Goal: Communication & Community: Participate in discussion

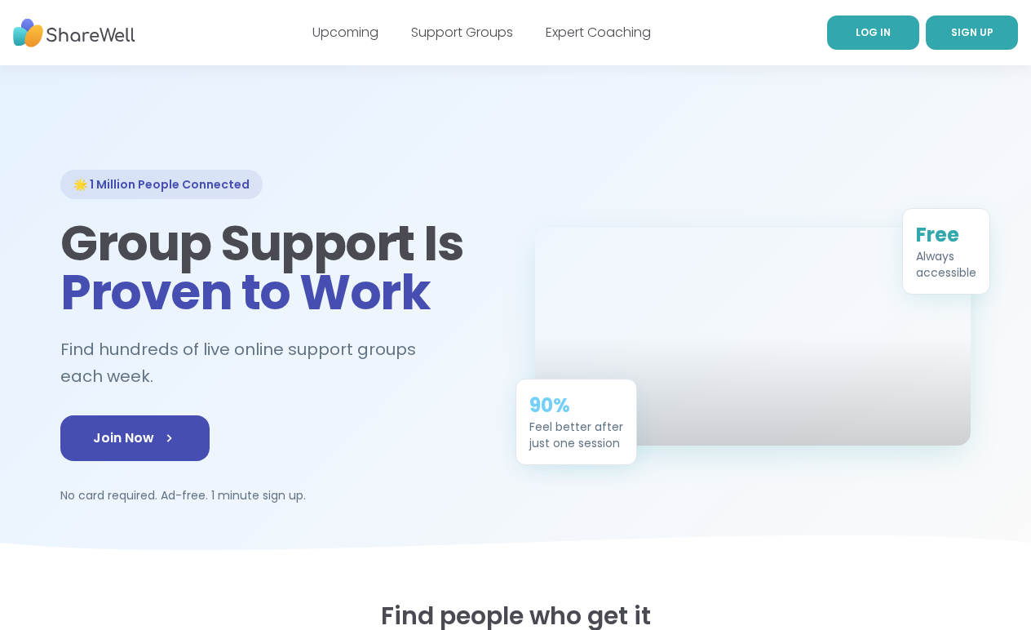
click at [863, 34] on span "LOG IN" at bounding box center [872, 32] width 35 height 14
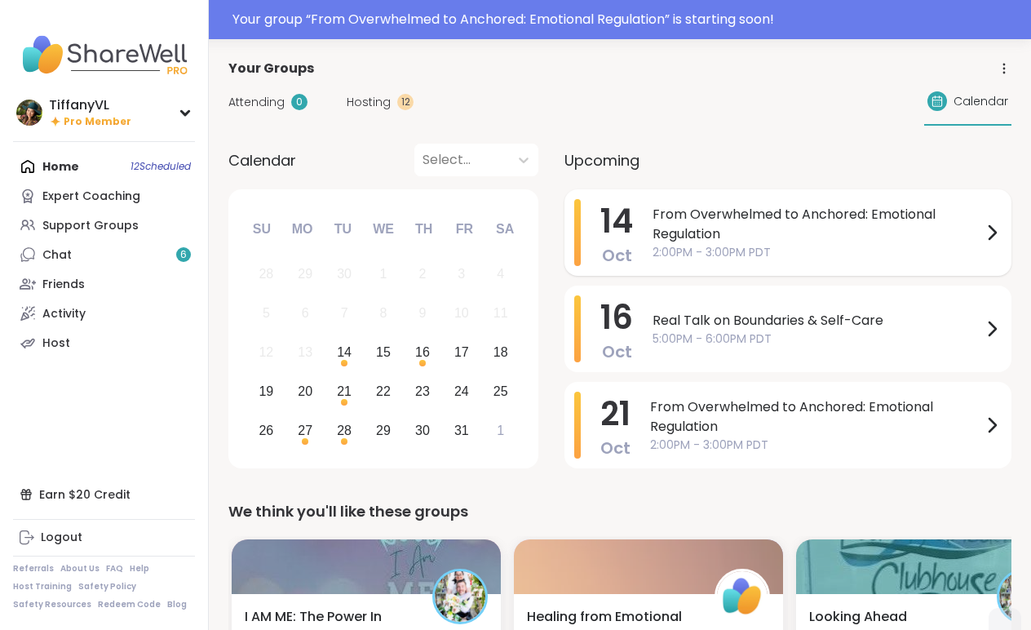
click at [753, 222] on span "From Overwhelmed to Anchored: Emotional Regulation" at bounding box center [816, 224] width 329 height 39
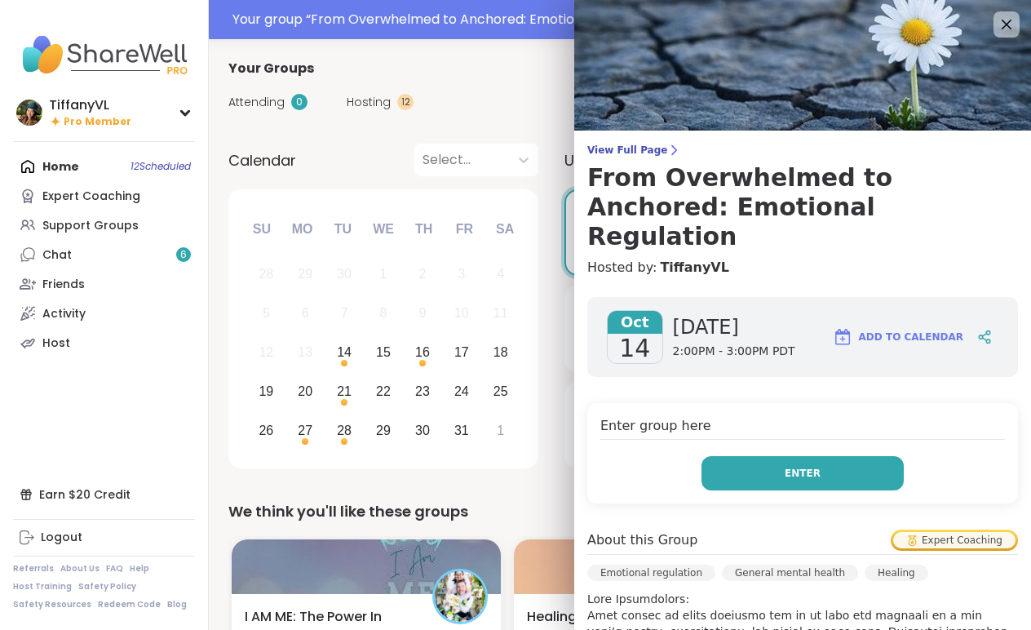
click at [800, 456] on button "Enter" at bounding box center [802, 473] width 202 height 34
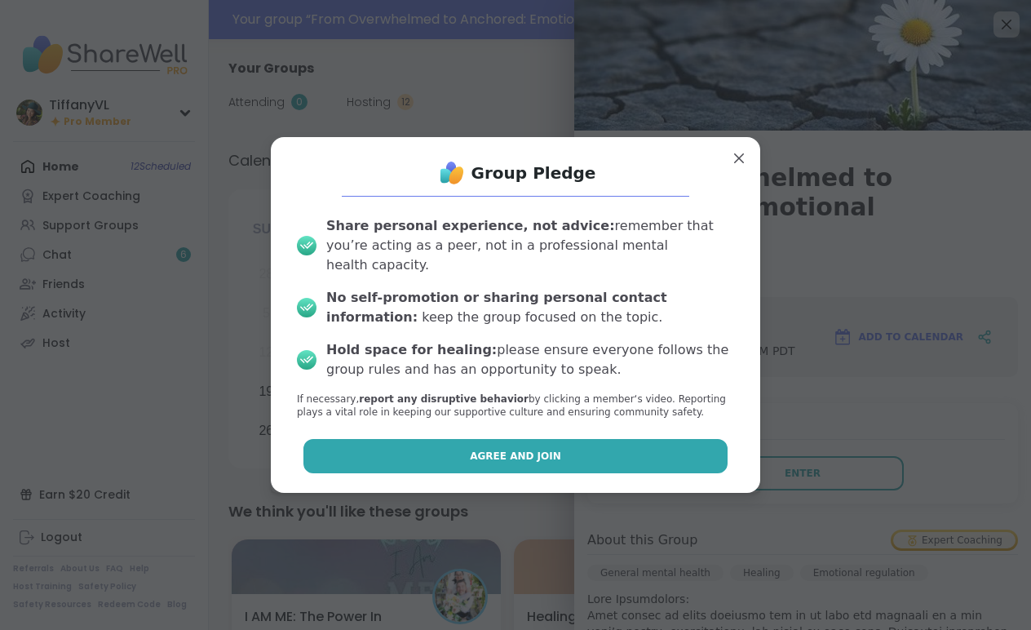
click at [572, 451] on button "Agree and Join" at bounding box center [515, 456] width 425 height 34
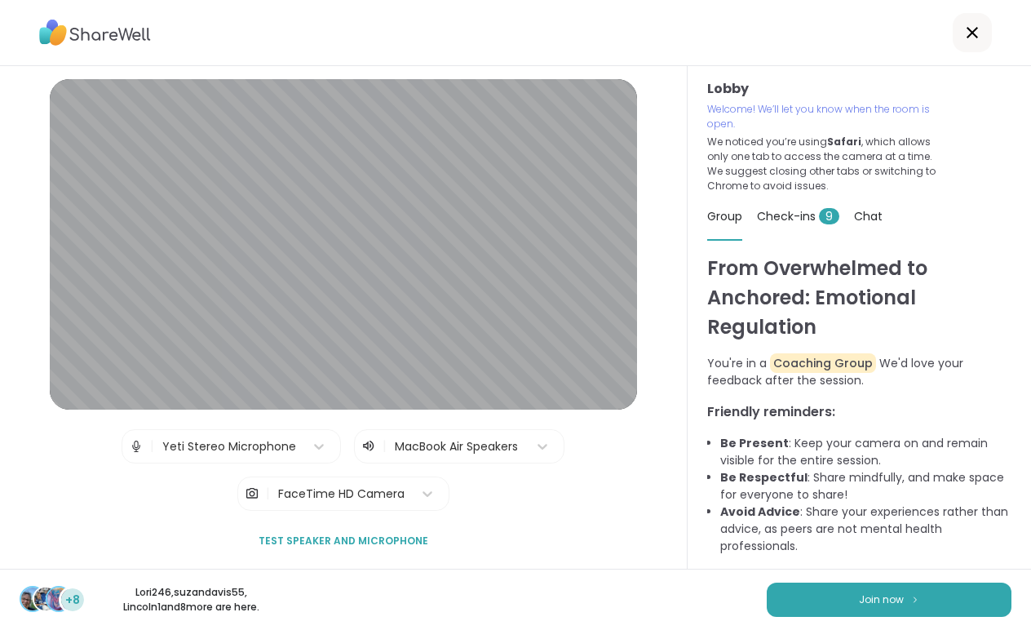
click at [337, 539] on span "Test speaker and microphone" at bounding box center [343, 540] width 170 height 15
click at [877, 591] on button "Join now" at bounding box center [888, 599] width 245 height 34
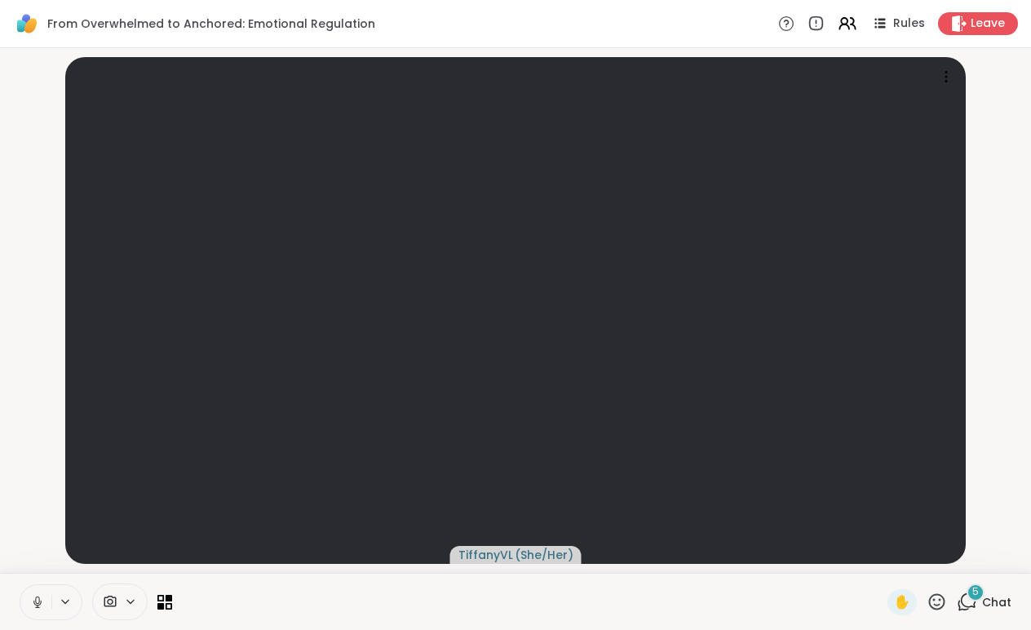
click at [970, 599] on div "5" at bounding box center [975, 592] width 18 height 18
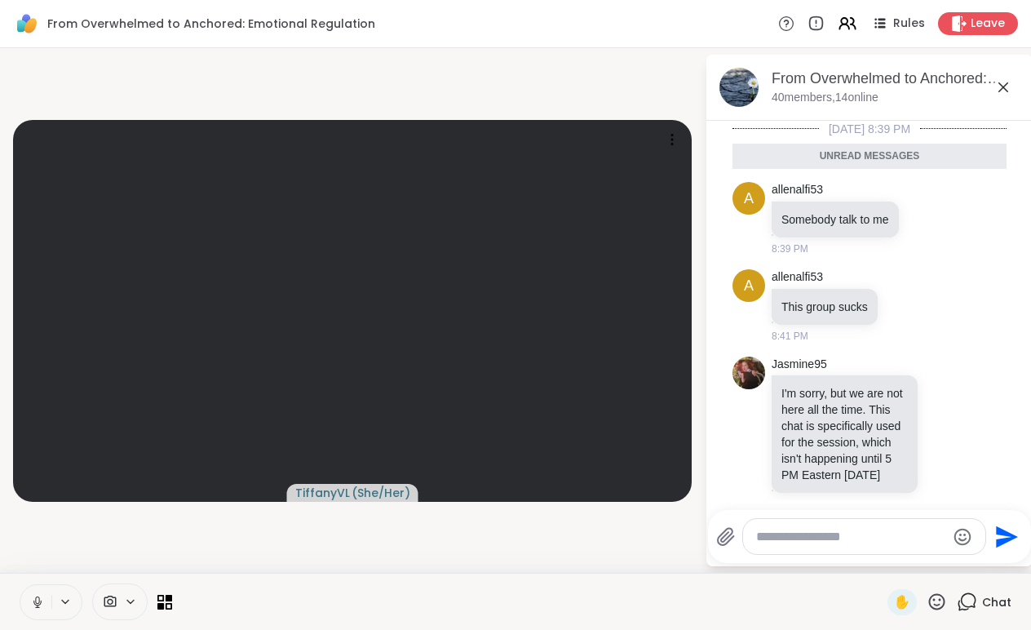
click at [1005, 87] on icon at bounding box center [1003, 87] width 20 height 20
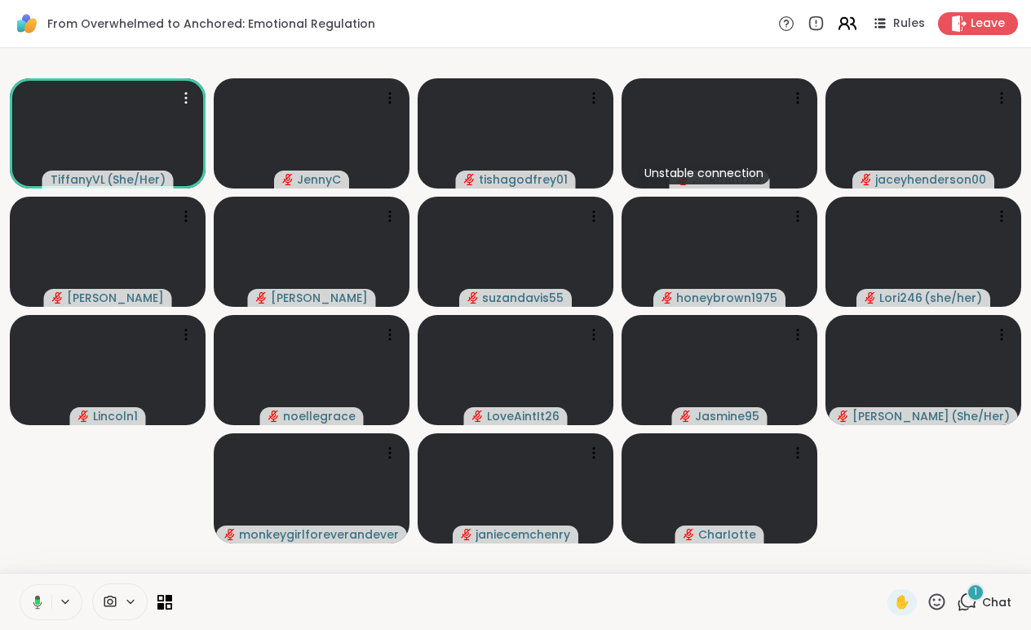
click at [847, 22] on icon at bounding box center [844, 21] width 7 height 7
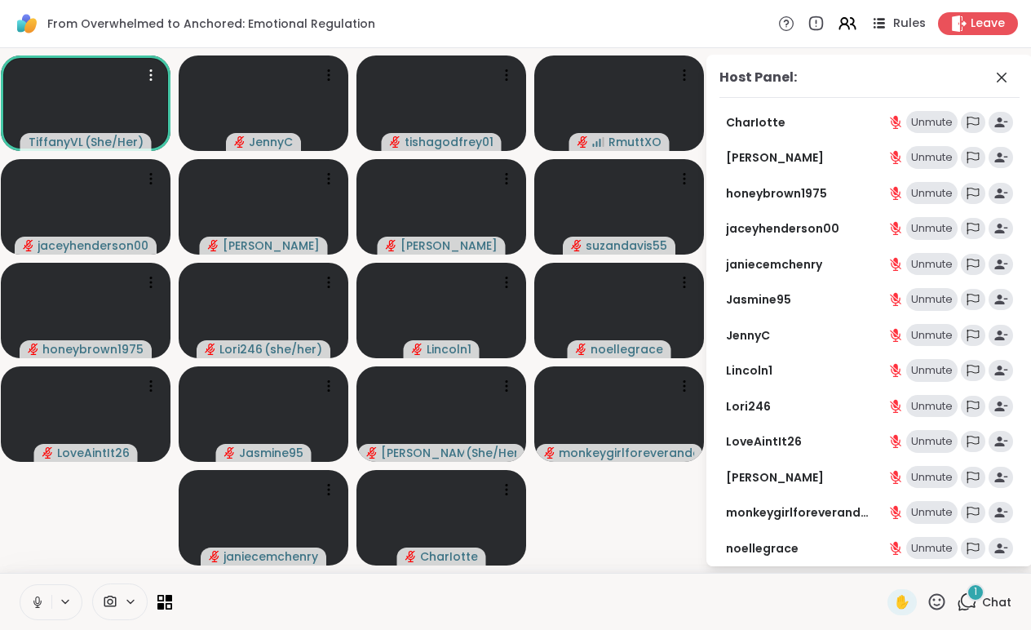
click at [899, 20] on span "Rules" at bounding box center [909, 23] width 33 height 17
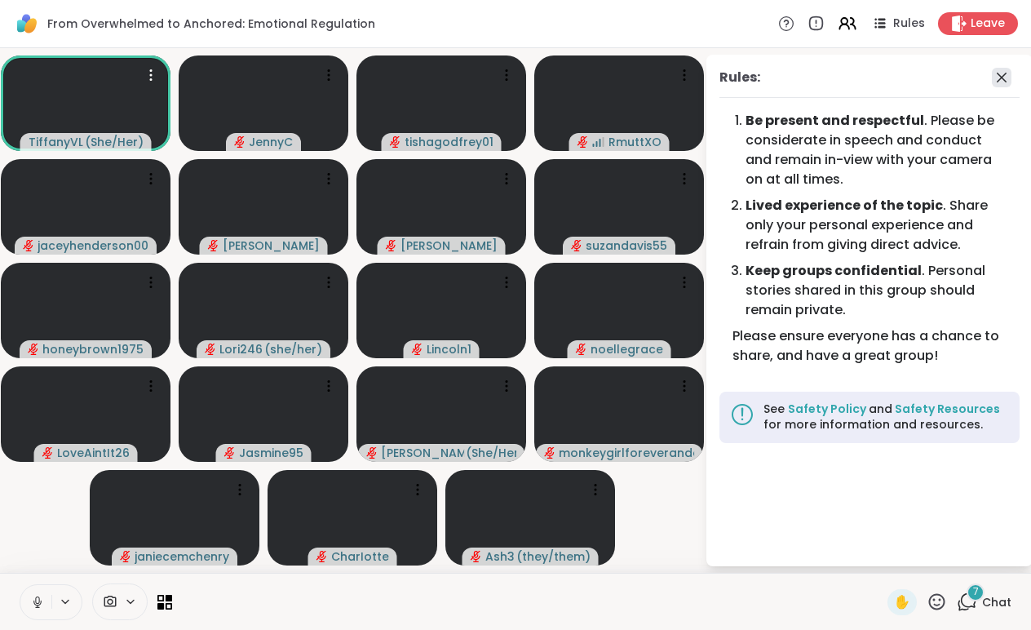
click at [1001, 68] on icon at bounding box center [1002, 78] width 20 height 20
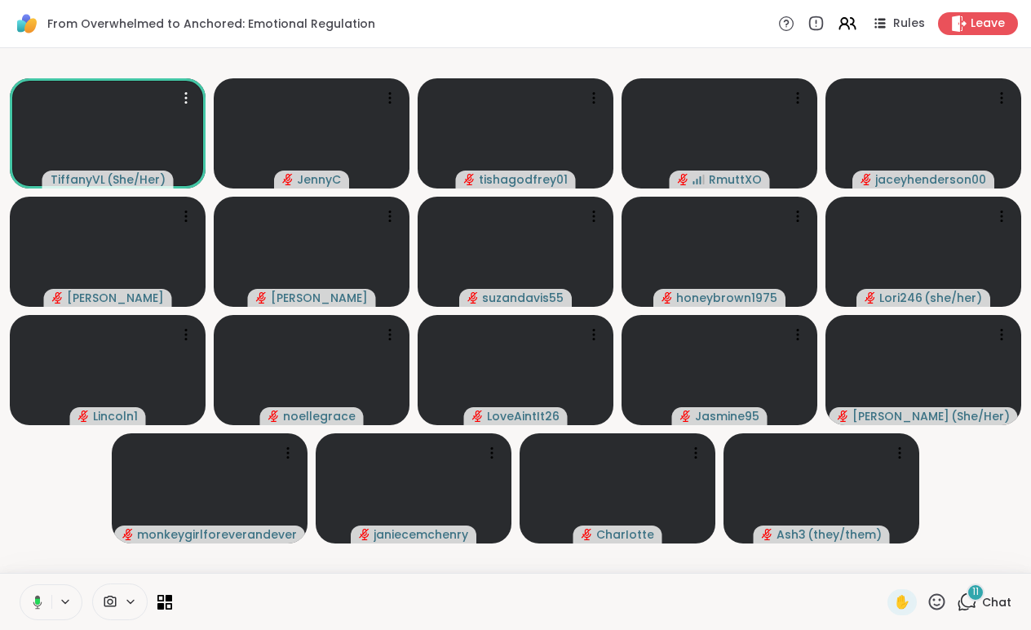
click at [968, 596] on div "11" at bounding box center [975, 592] width 18 height 18
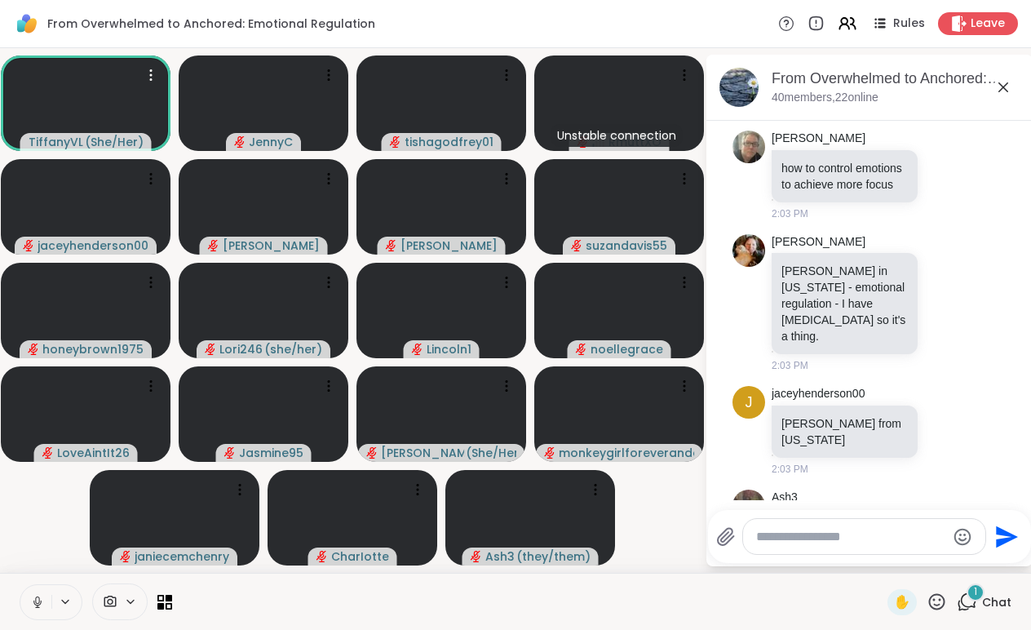
scroll to position [1946, 0]
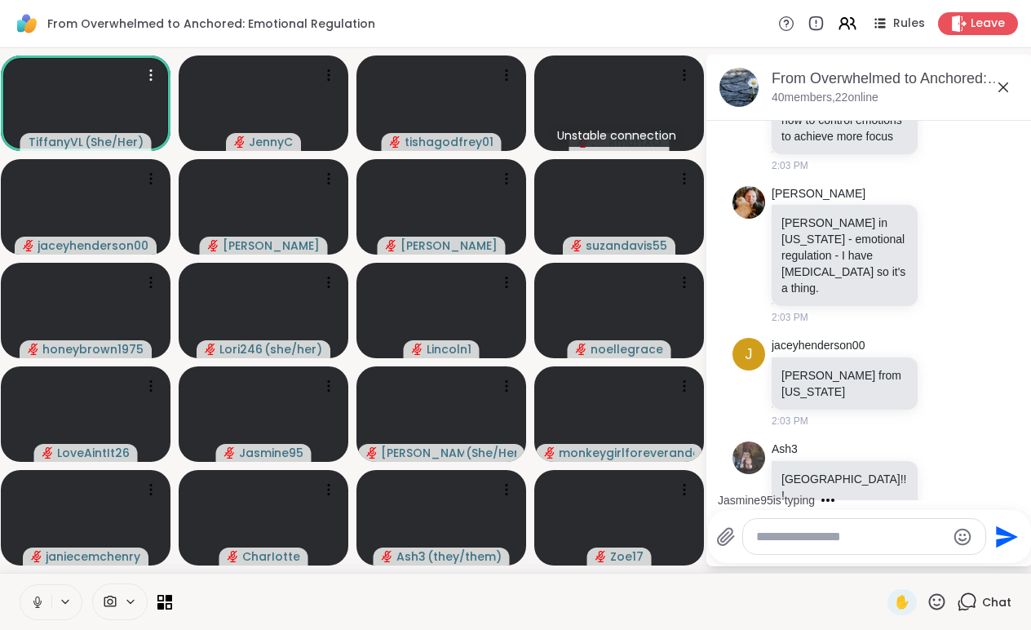
click at [1000, 86] on icon at bounding box center [1003, 87] width 20 height 20
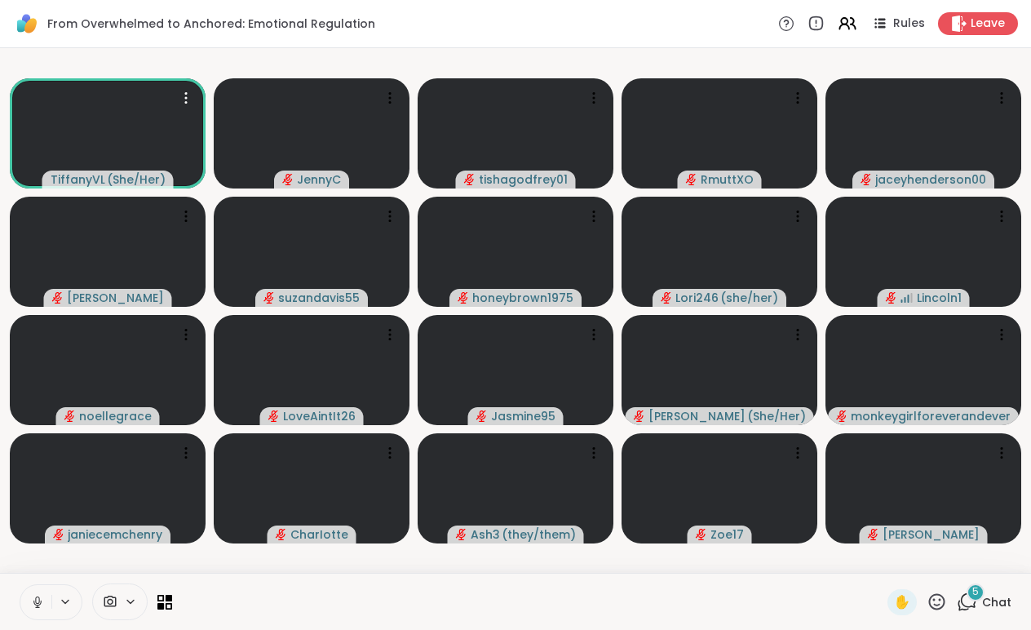
click at [971, 594] on div "5" at bounding box center [975, 592] width 18 height 18
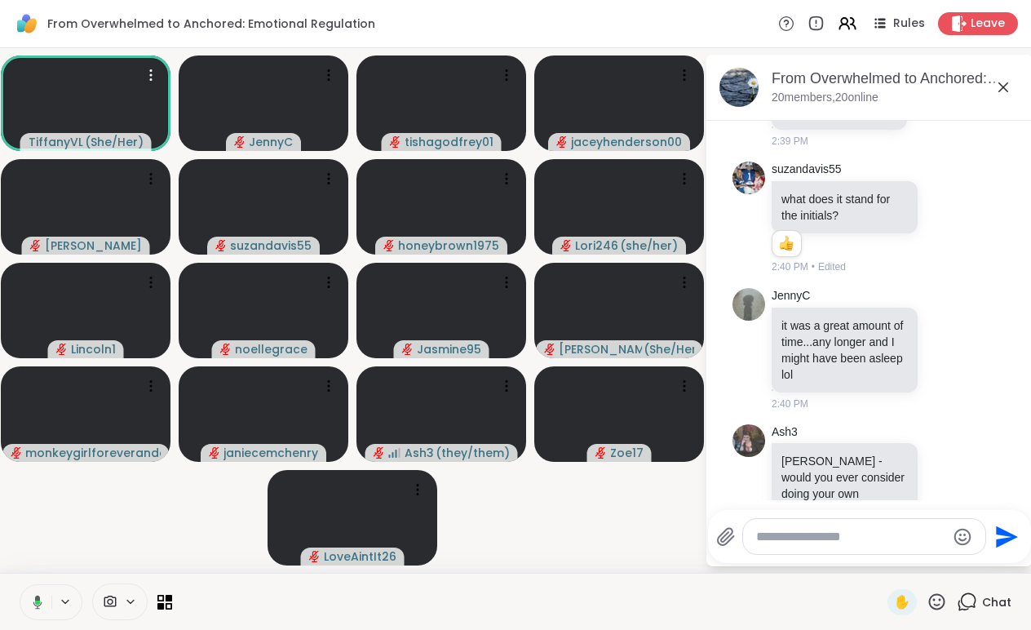
scroll to position [6206, 0]
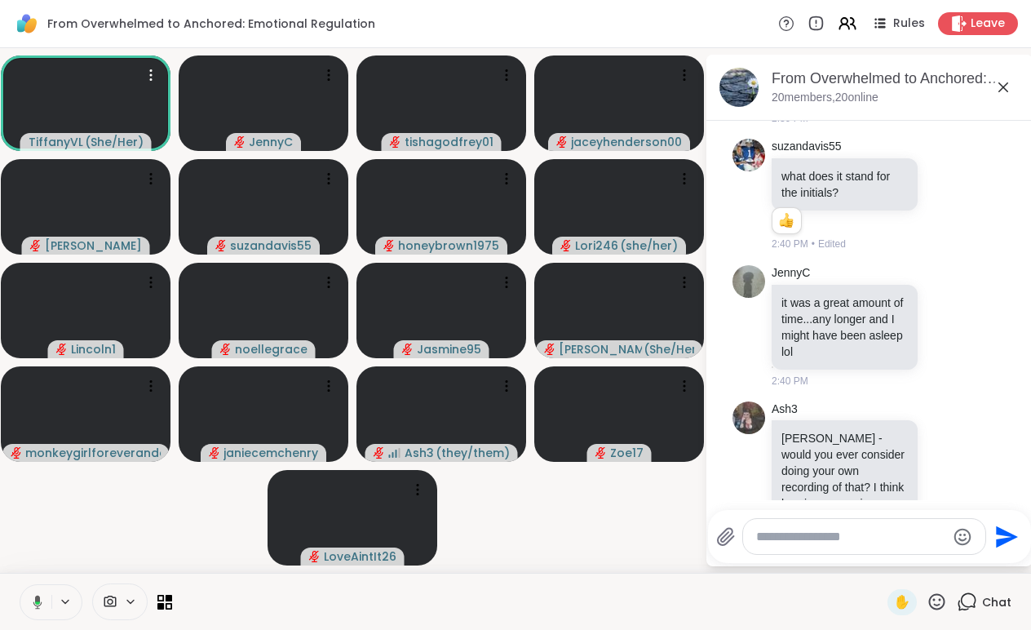
click at [934, 604] on icon at bounding box center [936, 601] width 20 height 20
click at [886, 566] on span "❤️" at bounding box center [889, 559] width 16 height 20
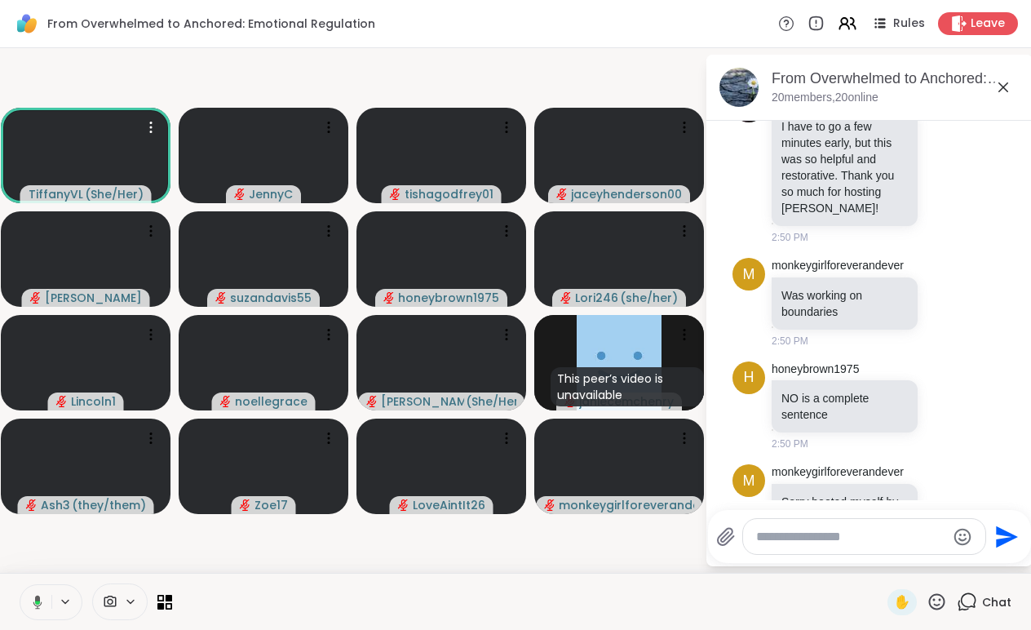
scroll to position [7718, 0]
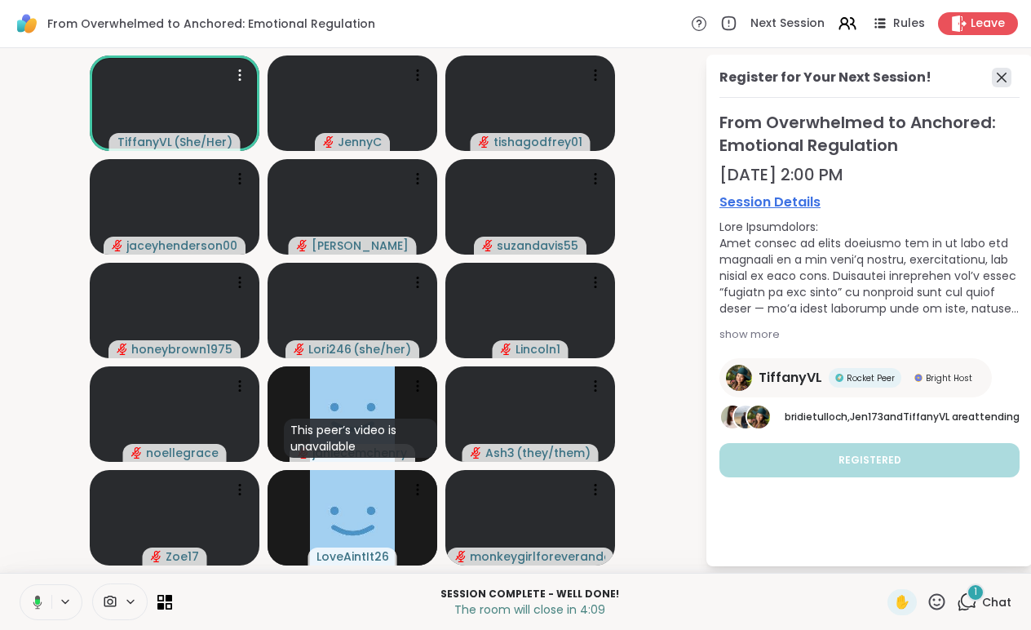
click at [1000, 74] on icon at bounding box center [1002, 78] width 20 height 20
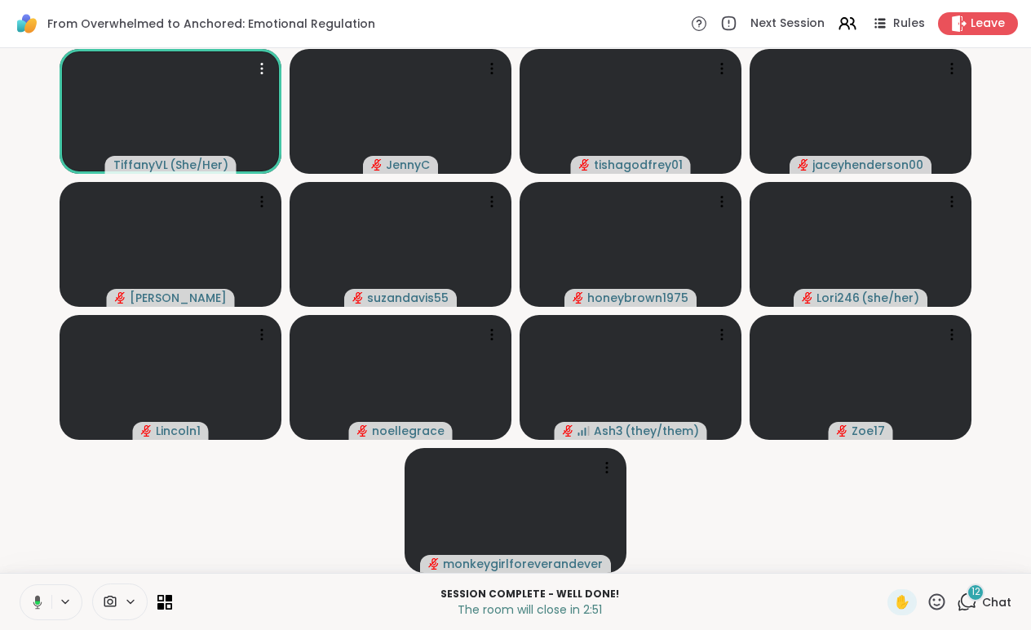
click at [961, 594] on icon at bounding box center [966, 601] width 20 height 20
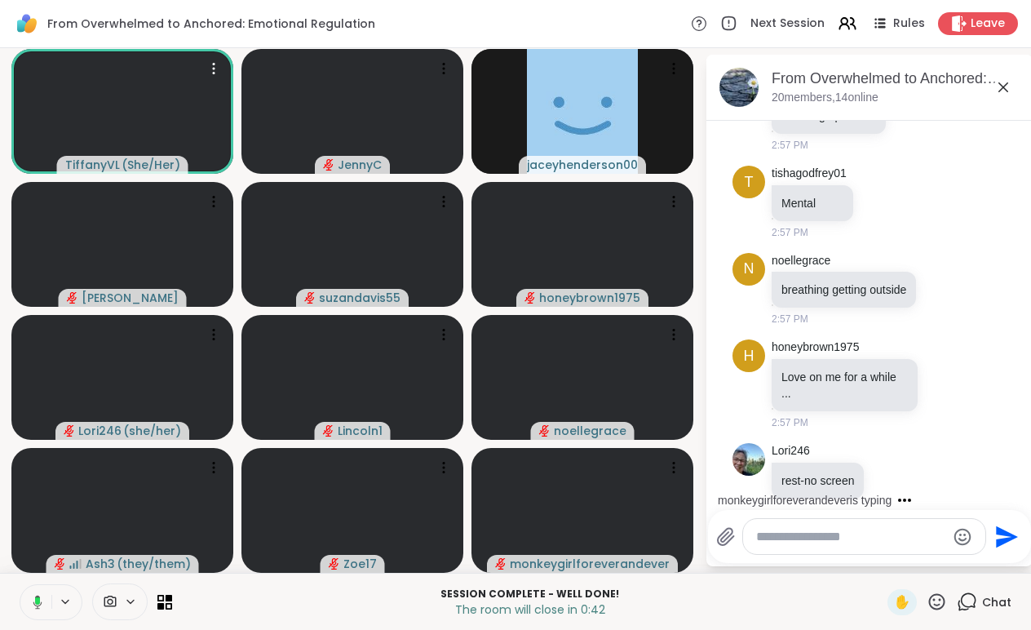
scroll to position [9773, 0]
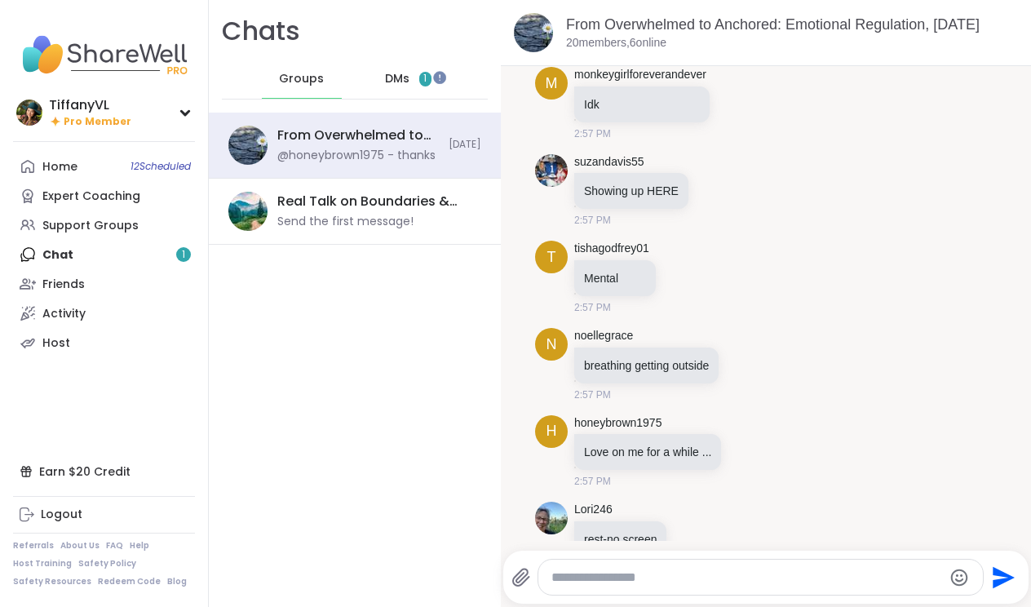
scroll to position [8755, 0]
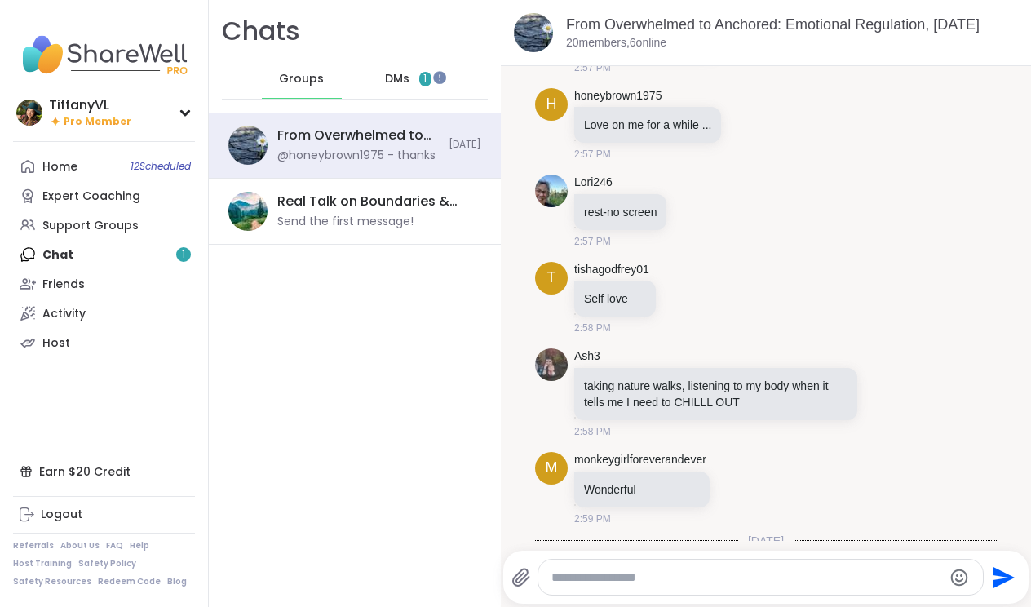
click at [606, 579] on textarea "Type your message" at bounding box center [746, 577] width 391 height 16
paste textarea "**********"
type textarea "**********"
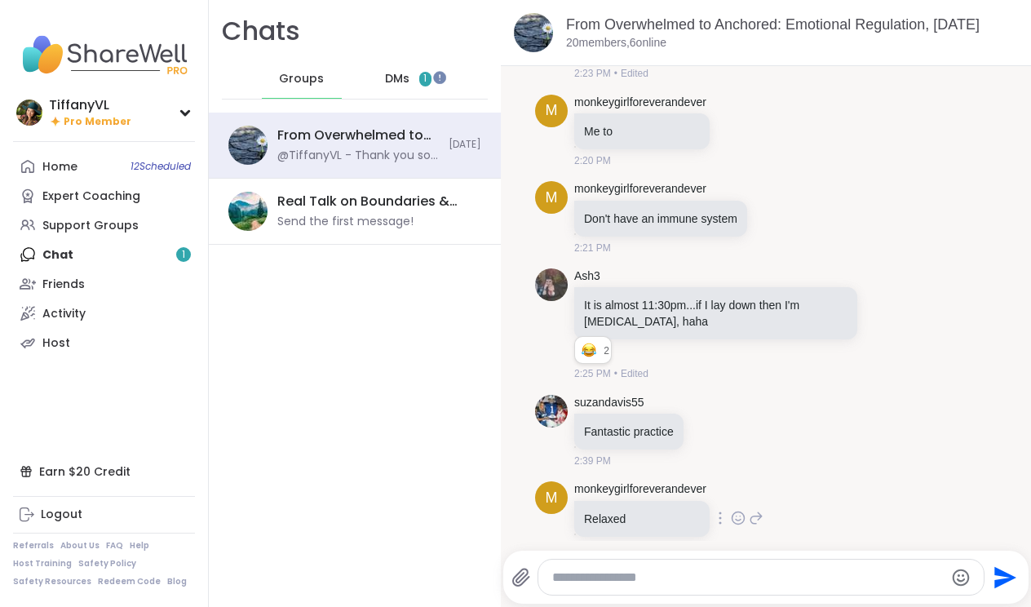
scroll to position [4556, 0]
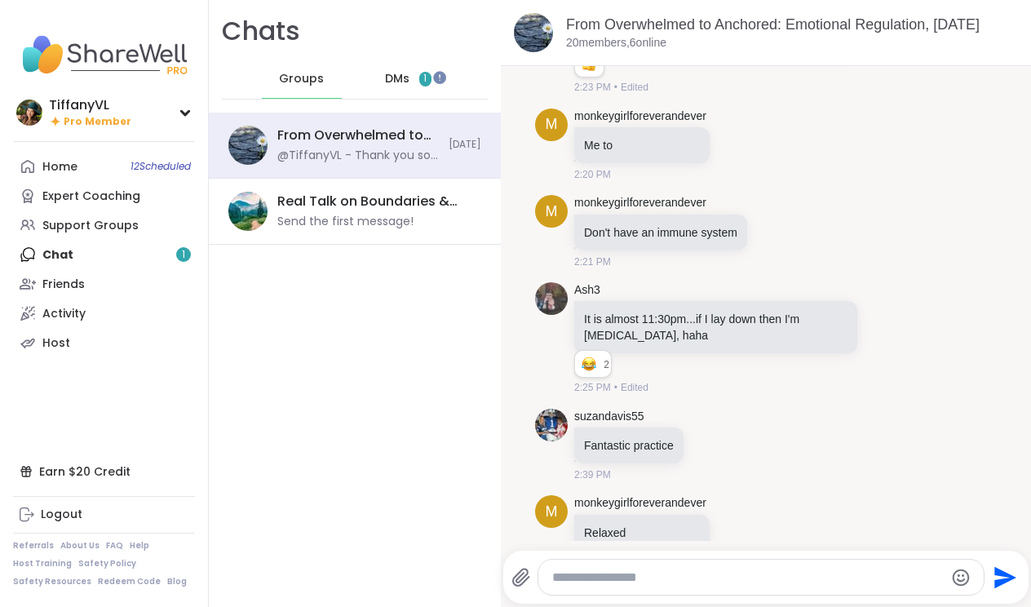
click at [400, 82] on span "DMs" at bounding box center [397, 79] width 24 height 16
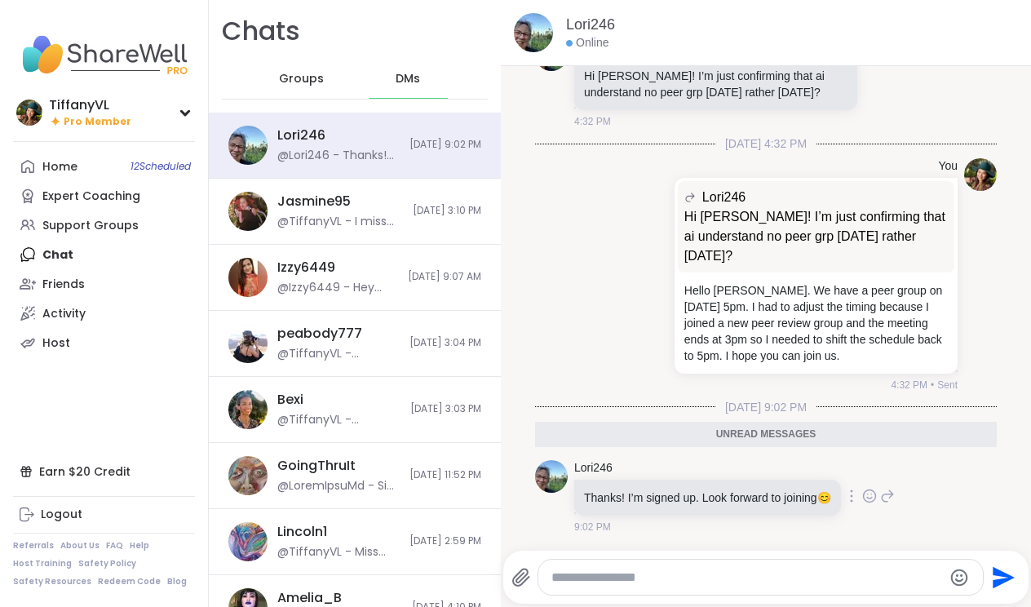
click at [877, 499] on icon at bounding box center [869, 496] width 15 height 16
click at [747, 466] on div "Select Reaction: Heart" at bounding box center [739, 469] width 15 height 15
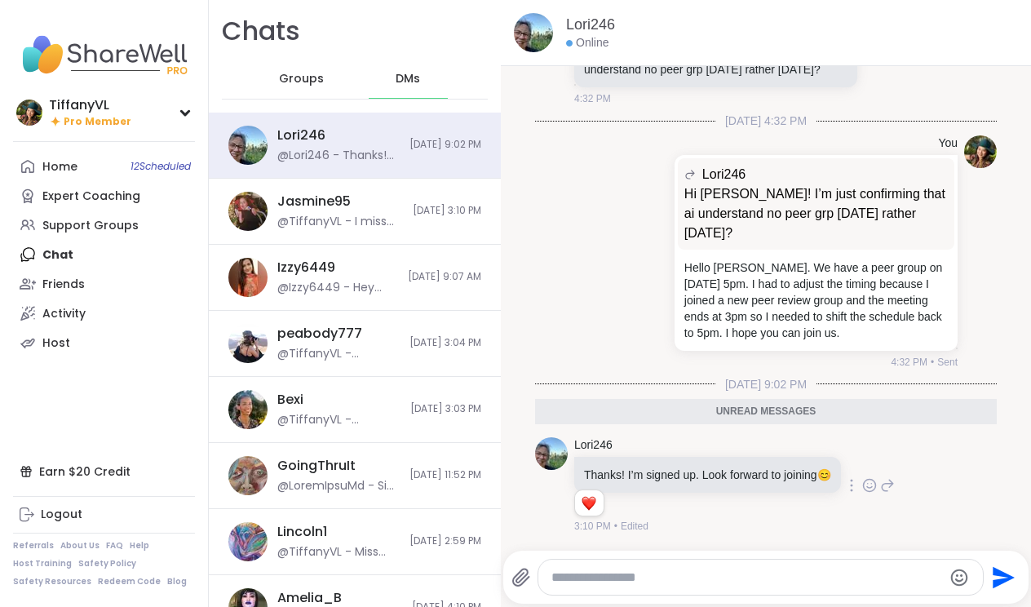
scroll to position [21619, 0]
click at [895, 489] on icon at bounding box center [887, 485] width 15 height 20
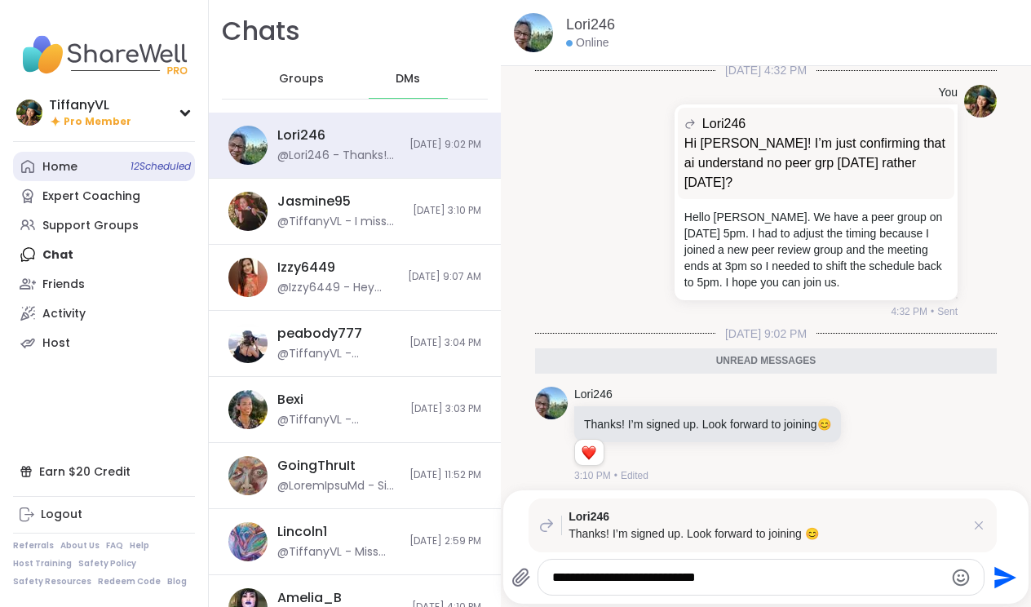
type textarea "**********"
click at [139, 163] on span "12 Scheduled" at bounding box center [160, 166] width 60 height 13
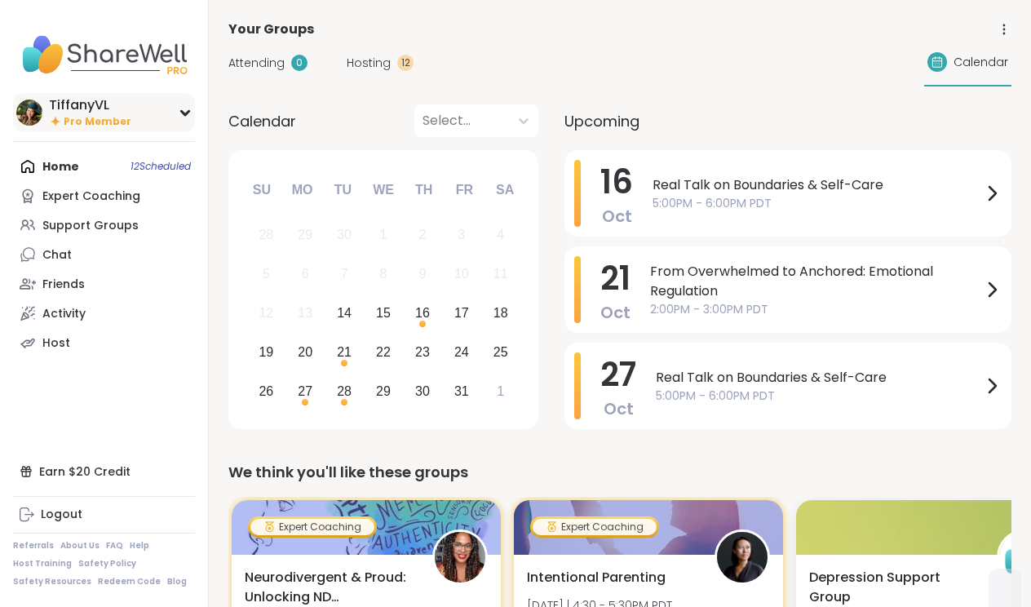
click at [177, 113] on div "TiffanyVL Pro Member" at bounding box center [104, 112] width 182 height 38
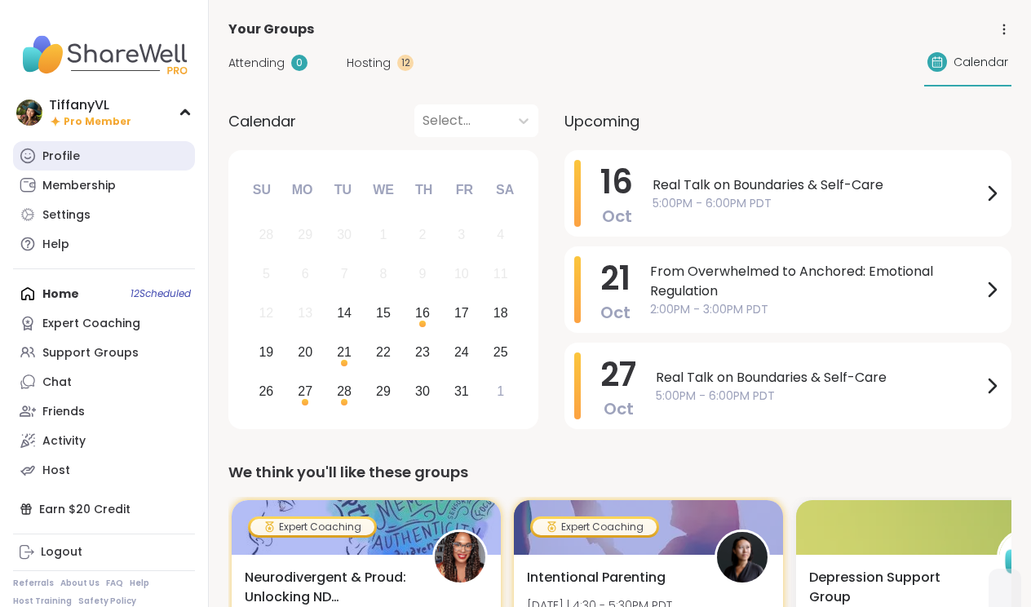
click at [117, 160] on link "Profile" at bounding box center [104, 155] width 182 height 29
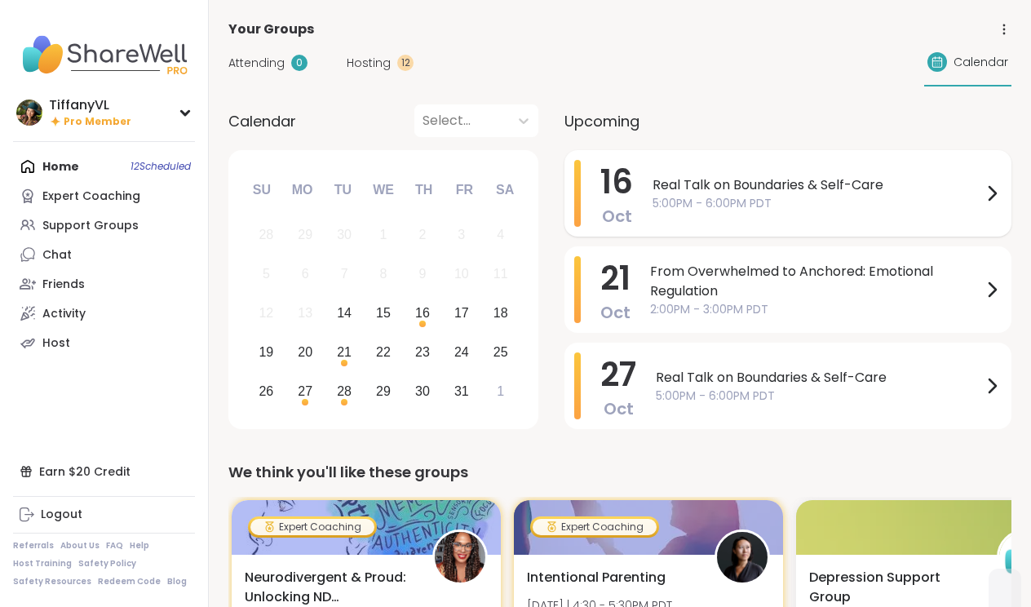
click at [736, 181] on span "Real Talk on Boundaries & Self-Care" at bounding box center [816, 185] width 329 height 20
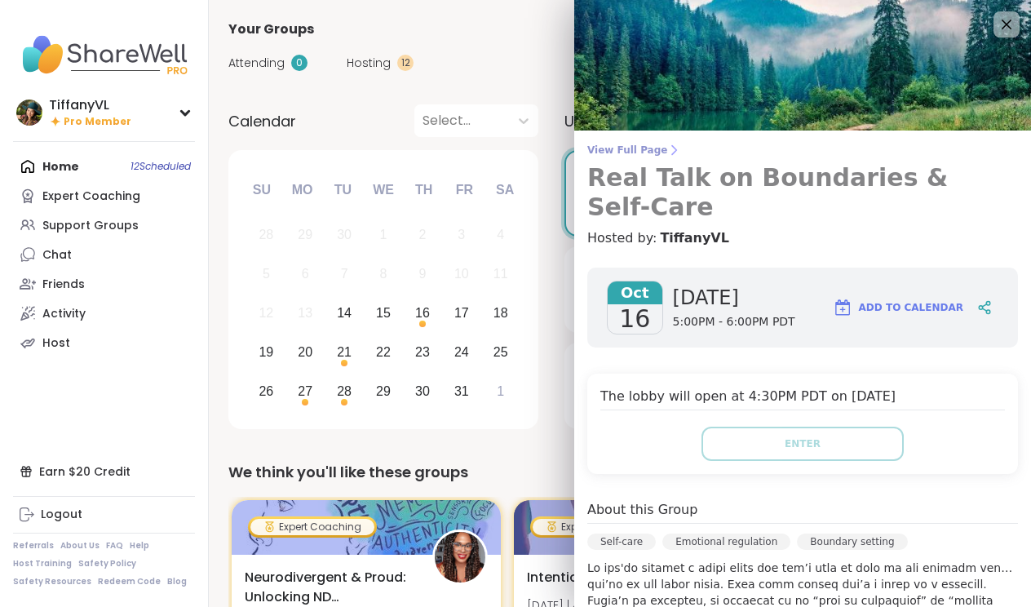
click at [736, 179] on h3 "Real Talk on Boundaries & Self-Care" at bounding box center [802, 192] width 431 height 59
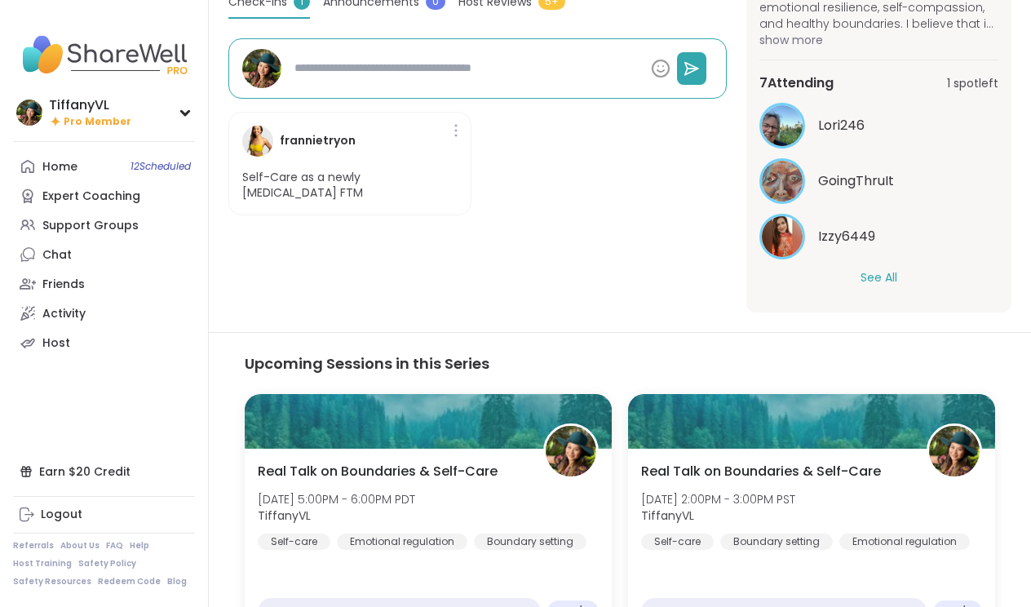
scroll to position [520, 0]
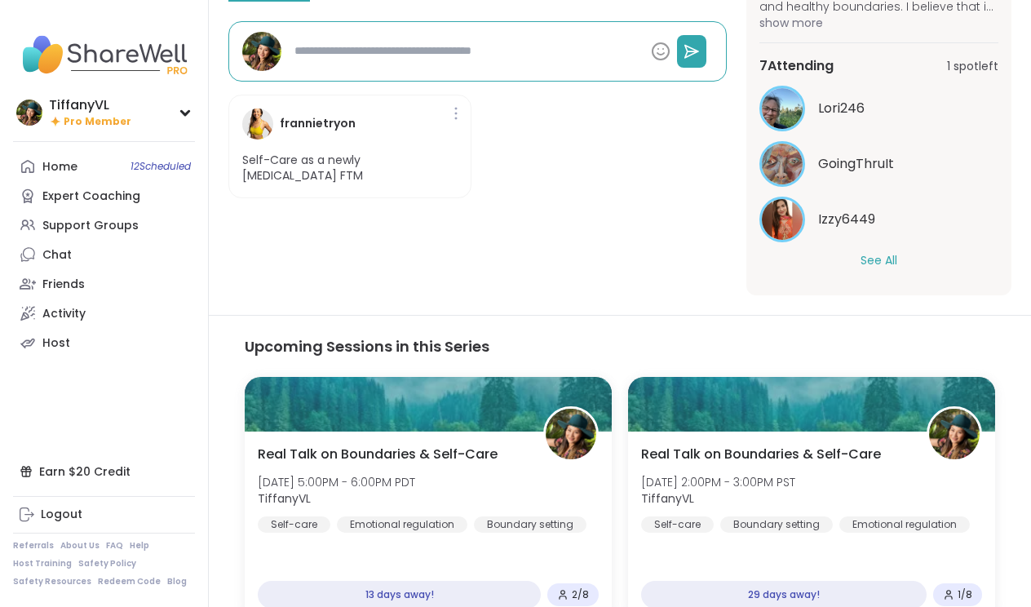
click at [886, 261] on button "See All" at bounding box center [878, 260] width 37 height 17
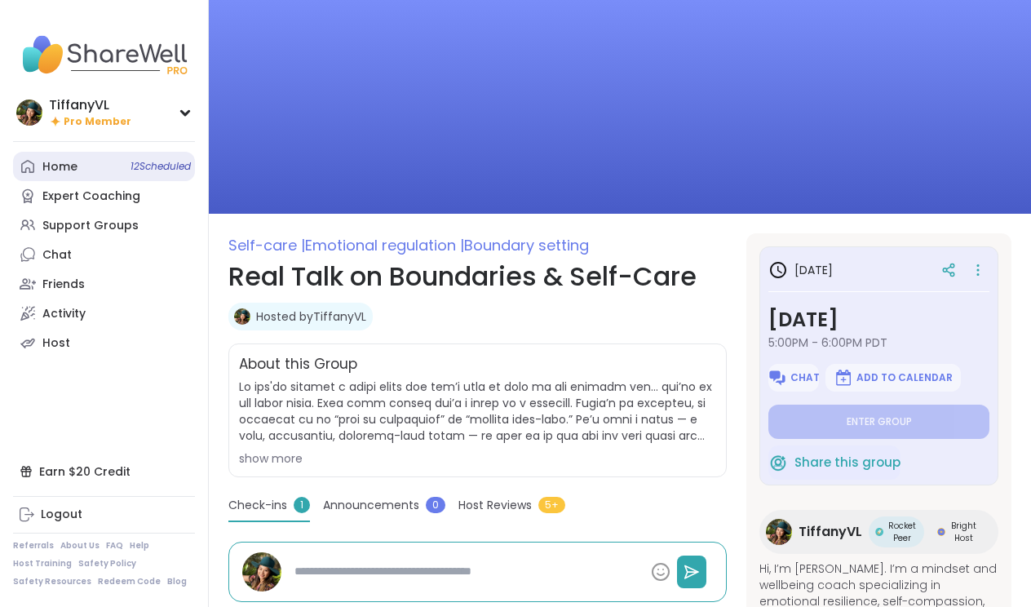
scroll to position [0, 0]
